Goal: Information Seeking & Learning: Learn about a topic

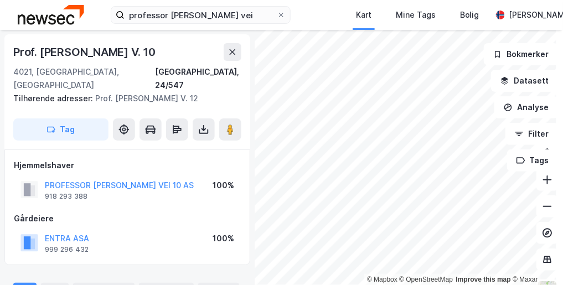
scroll to position [146, 0]
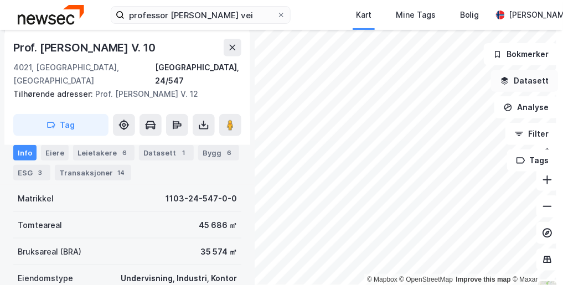
click at [523, 80] on button "Datasett" at bounding box center [524, 81] width 67 height 22
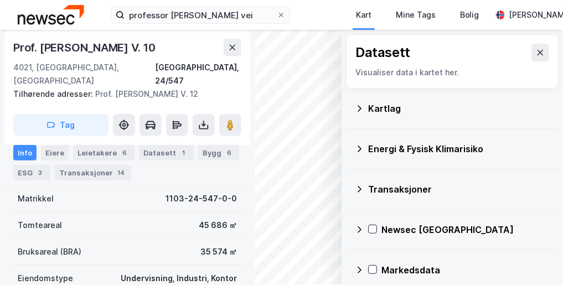
scroll to position [8, 0]
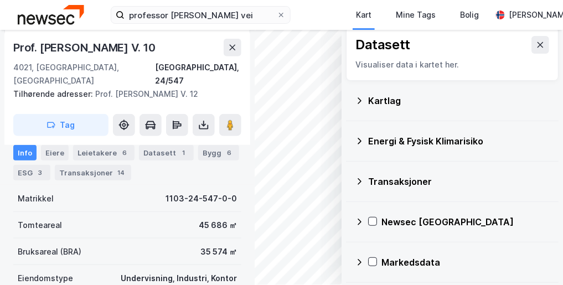
click at [355, 259] on icon at bounding box center [359, 262] width 9 height 9
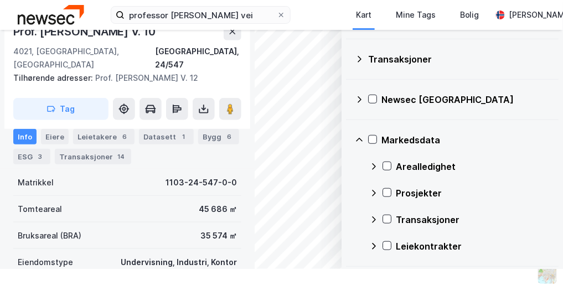
scroll to position [0, 0]
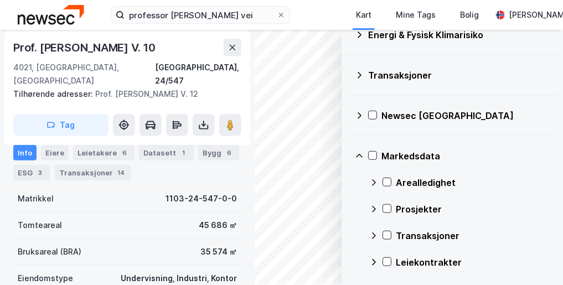
click at [355, 155] on icon at bounding box center [359, 156] width 9 height 9
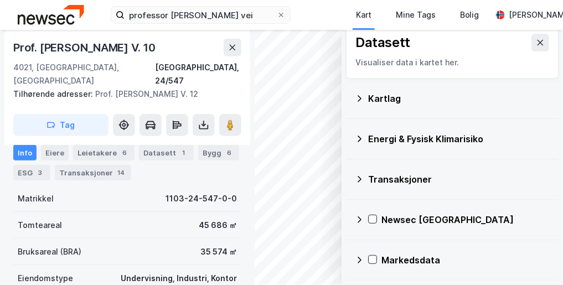
scroll to position [8, 0]
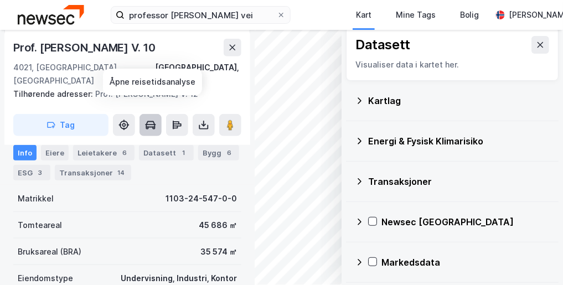
click at [152, 124] on icon at bounding box center [150, 124] width 11 height 1
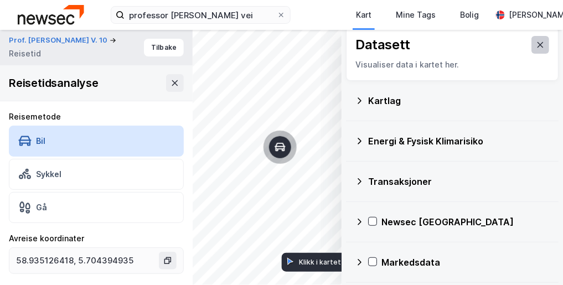
click at [536, 44] on icon at bounding box center [540, 44] width 9 height 9
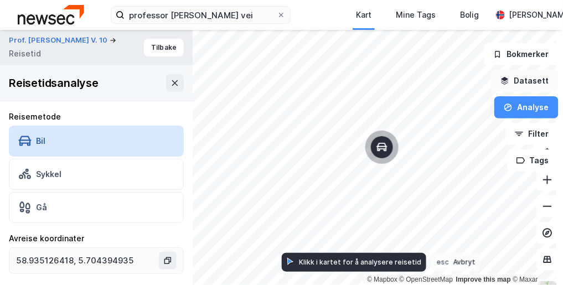
click at [525, 80] on button "Datasett" at bounding box center [524, 81] width 67 height 22
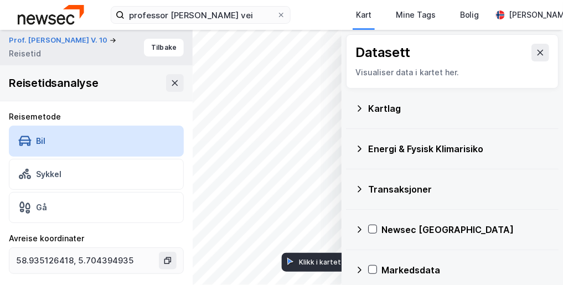
click at [355, 107] on icon at bounding box center [359, 108] width 9 height 9
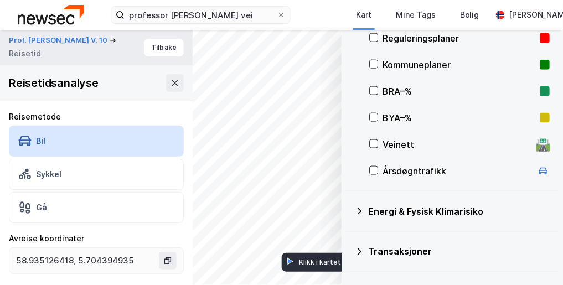
scroll to position [283, 0]
click at [371, 168] on icon at bounding box center [374, 170] width 6 height 4
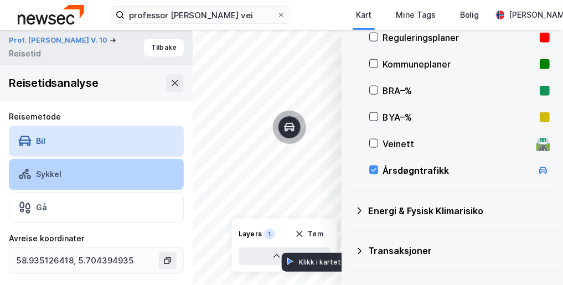
click at [165, 168] on div "© Mapbox © OpenStreetMap Improve this map © Maxar Datasett Visualiser data i ka…" at bounding box center [281, 157] width 563 height 255
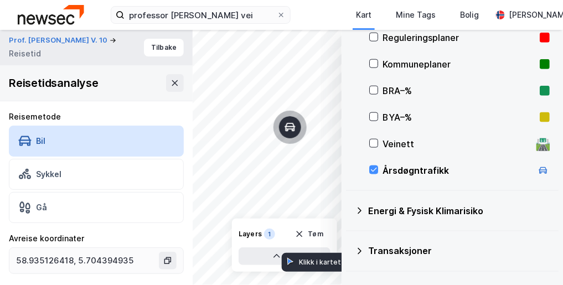
click at [293, 129] on icon "Map marker" at bounding box center [289, 127] width 11 height 11
type input "58.933706496583966, 5.707504153457393"
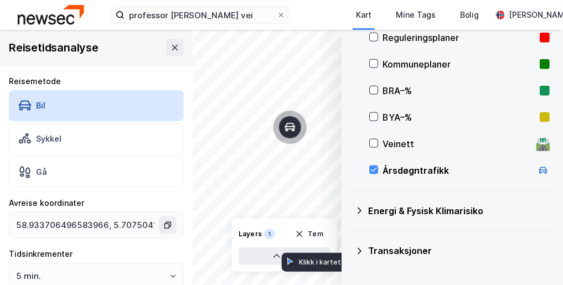
click at [293, 129] on icon "Map marker" at bounding box center [289, 127] width 11 height 11
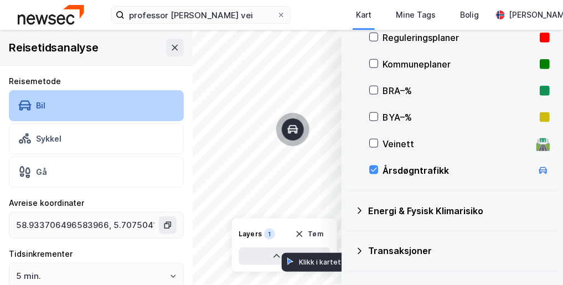
click at [80, 103] on div "Bil" at bounding box center [96, 105] width 175 height 31
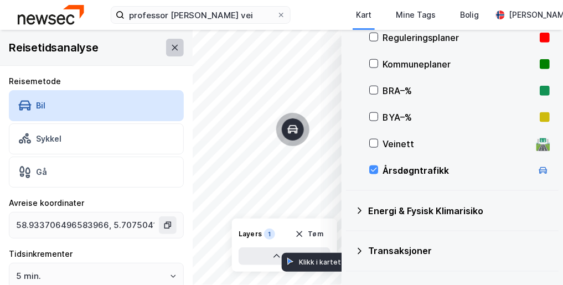
click at [170, 43] on icon at bounding box center [174, 47] width 9 height 9
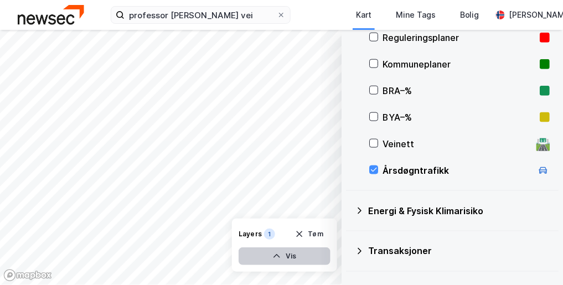
click at [278, 253] on button "Vis" at bounding box center [284, 256] width 92 height 18
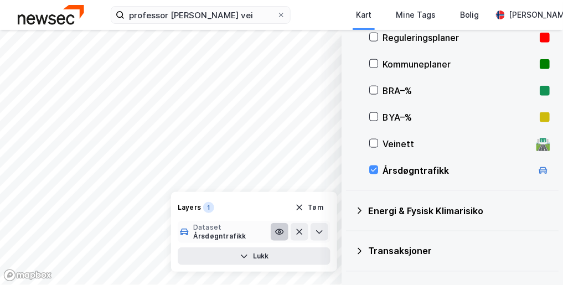
click at [276, 229] on icon at bounding box center [279, 231] width 9 height 9
click at [276, 231] on icon at bounding box center [279, 232] width 7 height 2
click at [370, 166] on icon at bounding box center [374, 170] width 8 height 8
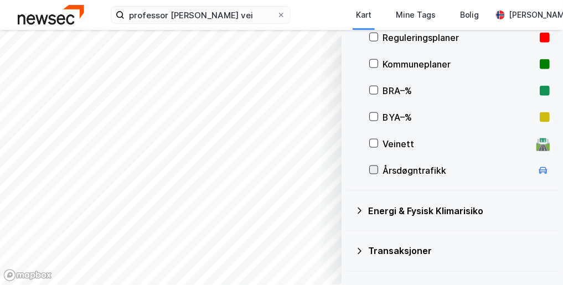
click at [370, 166] on icon at bounding box center [374, 170] width 8 height 8
click at [538, 167] on icon at bounding box center [542, 170] width 9 height 9
click at [370, 142] on icon at bounding box center [374, 143] width 8 height 8
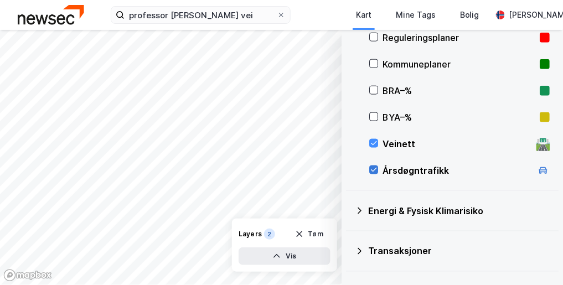
click at [370, 167] on icon at bounding box center [374, 170] width 8 height 8
click at [370, 139] on div at bounding box center [373, 143] width 9 height 9
click at [370, 169] on icon at bounding box center [374, 170] width 8 height 8
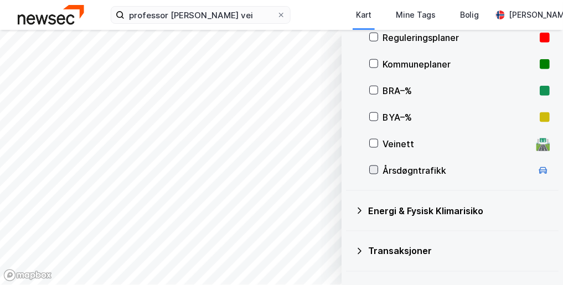
click at [370, 169] on icon at bounding box center [374, 170] width 8 height 8
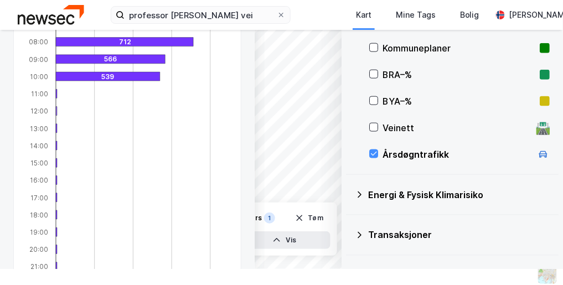
scroll to position [329, 0]
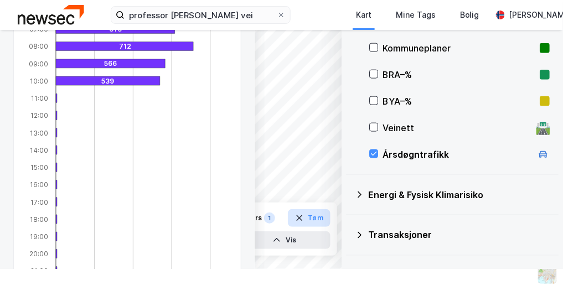
click at [296, 219] on icon "button" at bounding box center [299, 218] width 9 height 9
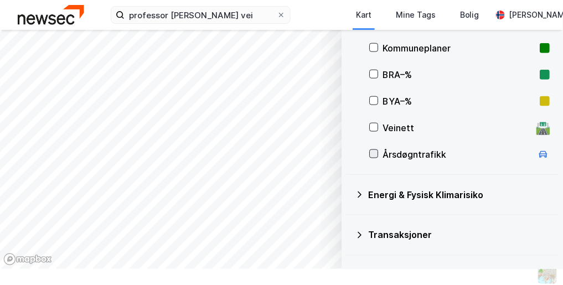
click at [371, 153] on icon at bounding box center [374, 154] width 6 height 4
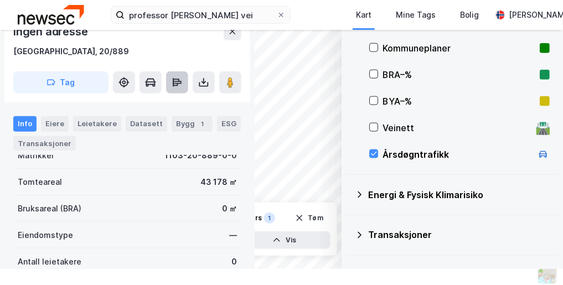
click at [178, 81] on icon at bounding box center [177, 82] width 9 height 3
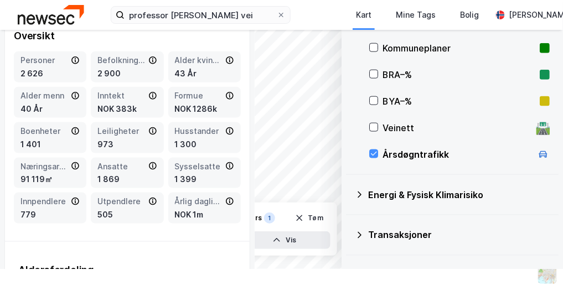
scroll to position [210, 0]
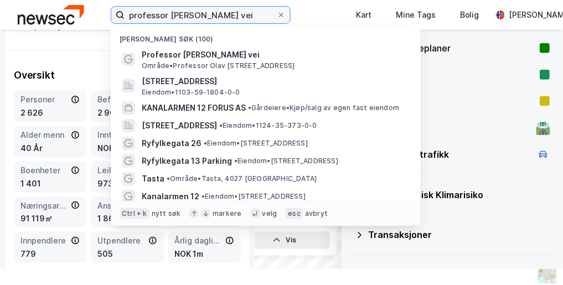
drag, startPoint x: 247, startPoint y: 12, endPoint x: 123, endPoint y: 12, distance: 124.5
click at [123, 12] on label "professor [PERSON_NAME] vei" at bounding box center [201, 15] width 180 height 18
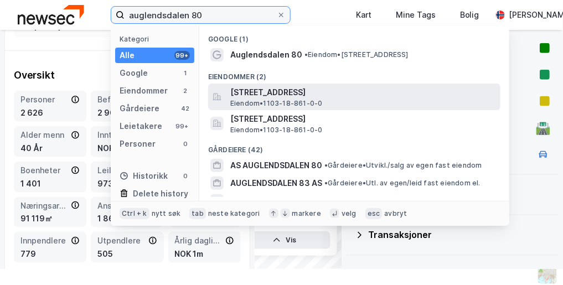
type input "auglendsdalen 80"
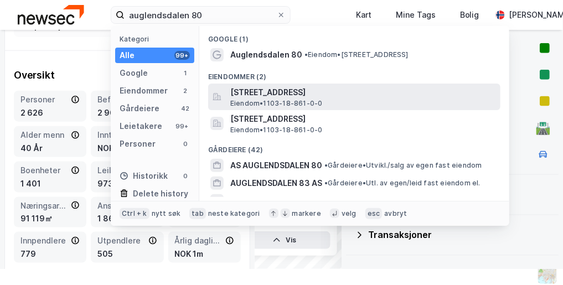
click at [255, 90] on span "[STREET_ADDRESS]" at bounding box center [363, 92] width 266 height 13
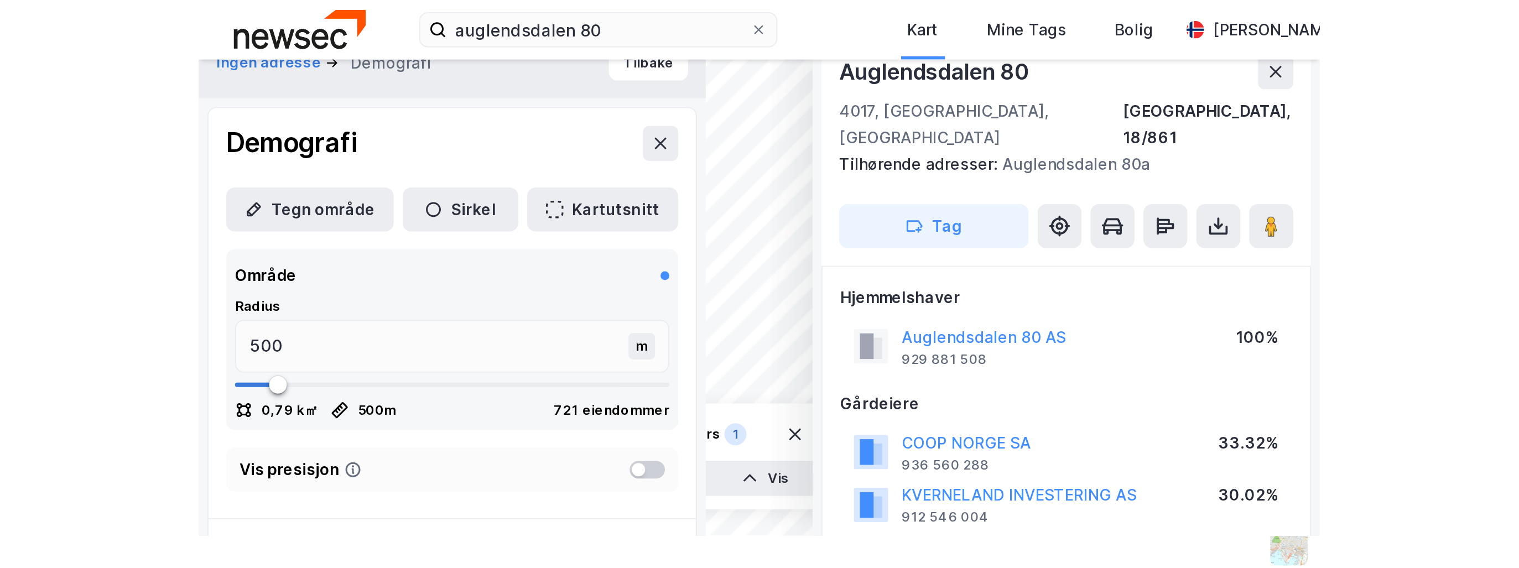
scroll to position [146, 0]
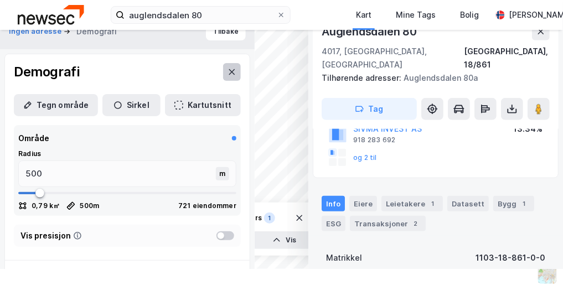
click at [227, 70] on icon at bounding box center [231, 71] width 9 height 9
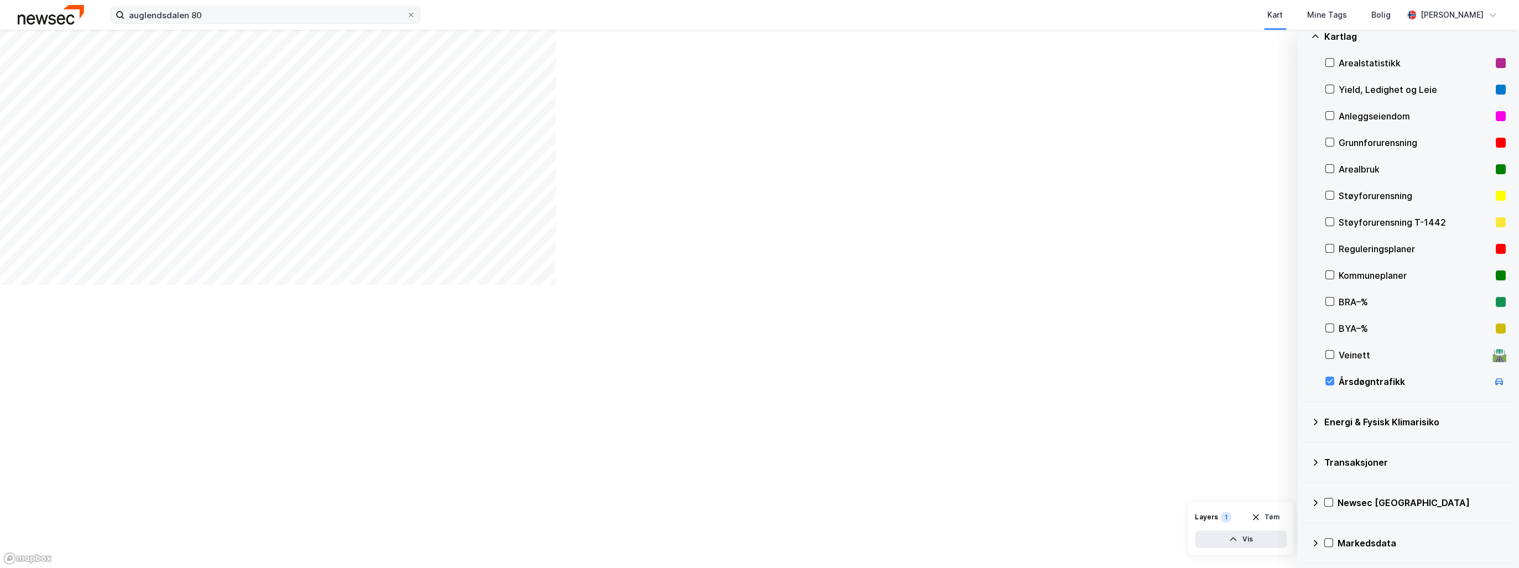
scroll to position [71, 0]
